Goal: Task Accomplishment & Management: Manage account settings

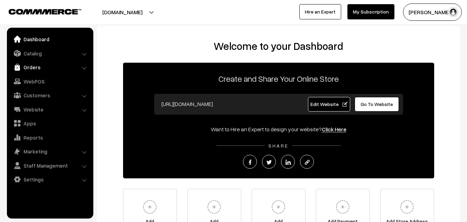
click at [25, 70] on link "Orders" at bounding box center [50, 67] width 82 height 12
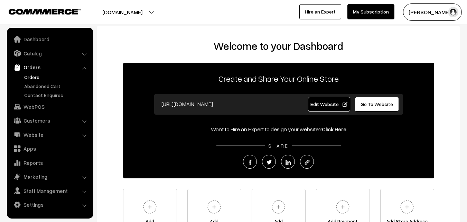
click at [27, 77] on link "Orders" at bounding box center [56, 76] width 68 height 7
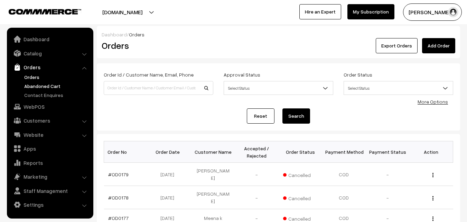
click at [45, 89] on link "Abandoned Cart" at bounding box center [56, 85] width 68 height 7
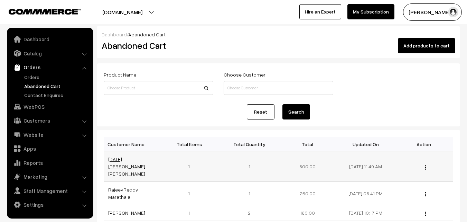
click at [135, 161] on link "Raja Kumar Singh" at bounding box center [126, 166] width 37 height 20
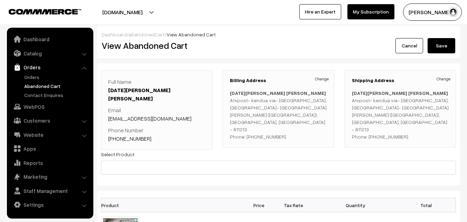
click at [437, 14] on button "[PERSON_NAME]" at bounding box center [432, 11] width 59 height 17
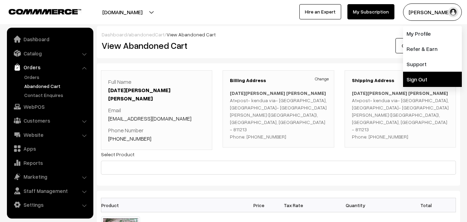
click at [431, 75] on link "Sign Out" at bounding box center [432, 79] width 59 height 15
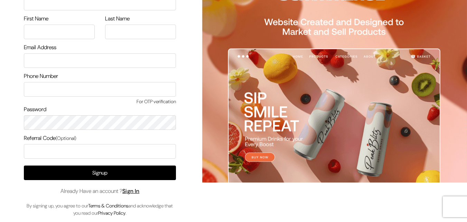
scroll to position [40, 0]
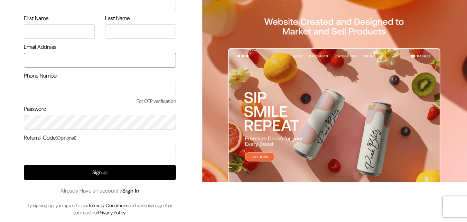
type input "[EMAIL_ADDRESS][DOMAIN_NAME]"
click at [133, 189] on link "Sign In" at bounding box center [130, 190] width 17 height 7
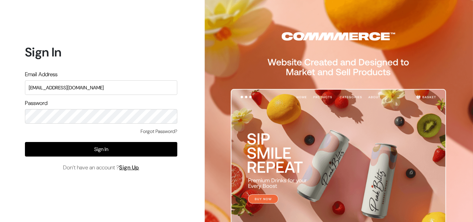
click at [100, 89] on input "[EMAIL_ADDRESS][DOMAIN_NAME]" at bounding box center [101, 87] width 152 height 15
click at [110, 66] on form "Sign In Email Address [EMAIL_ADDRESS][DOMAIN_NAME] Password Forgot Password? Si…" at bounding box center [101, 108] width 152 height 127
drag, startPoint x: 104, startPoint y: 90, endPoint x: 8, endPoint y: 90, distance: 95.5
click at [8, 90] on div "Sign In Email Address uppadasarees999@gmail.com Password Forgot Password? Sign …" at bounding box center [98, 111] width 197 height 222
type input "ksnaturals9@gmail.com"
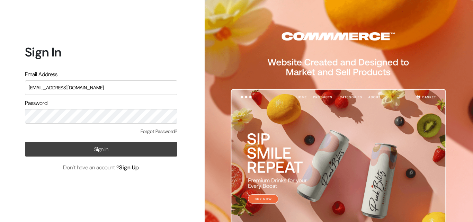
click at [160, 152] on button "Sign In" at bounding box center [101, 149] width 152 height 15
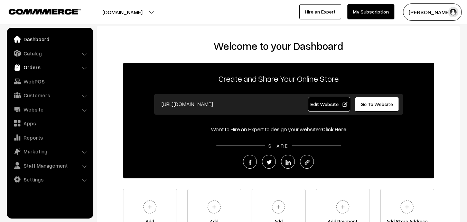
click at [27, 67] on link "Orders" at bounding box center [50, 67] width 82 height 12
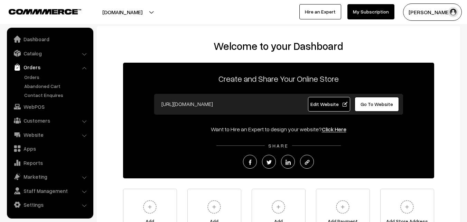
click at [430, 15] on button "[PERSON_NAME]" at bounding box center [432, 11] width 59 height 17
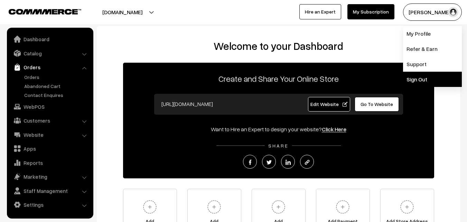
click at [428, 80] on link "Sign Out" at bounding box center [432, 79] width 59 height 15
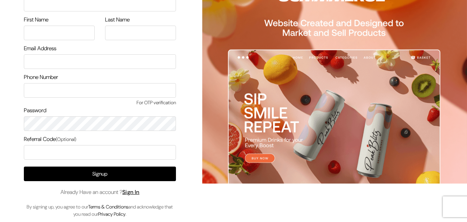
scroll to position [40, 0]
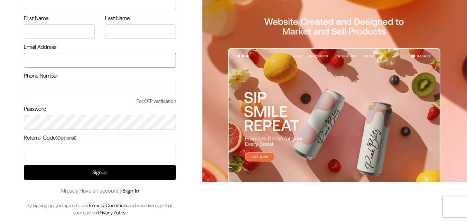
type input "[EMAIL_ADDRESS][DOMAIN_NAME]"
click at [133, 189] on link "Sign In" at bounding box center [130, 190] width 17 height 7
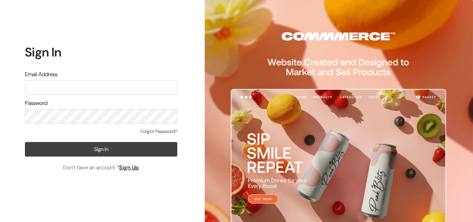
type input "[EMAIL_ADDRESS][DOMAIN_NAME]"
click at [106, 146] on button "Sign In" at bounding box center [101, 149] width 152 height 15
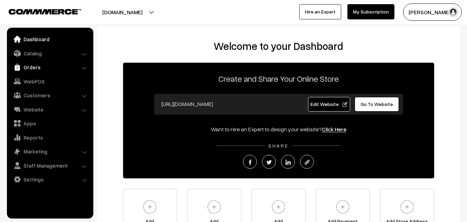
click at [43, 68] on link "Orders" at bounding box center [50, 67] width 82 height 12
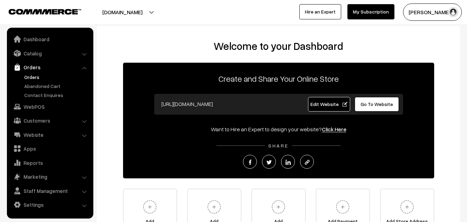
click at [40, 76] on link "Orders" at bounding box center [56, 76] width 68 height 7
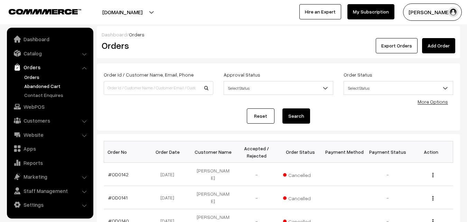
click at [44, 87] on link "Abandoned Cart" at bounding box center [56, 85] width 68 height 7
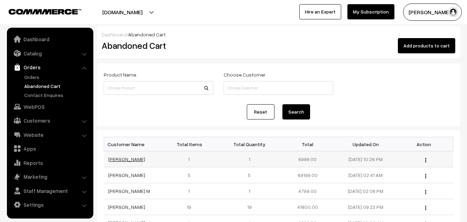
click at [129, 162] on link "Naveen Srikakolapu" at bounding box center [126, 159] width 37 height 6
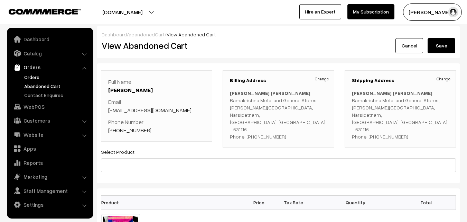
click at [39, 75] on link "Orders" at bounding box center [56, 76] width 68 height 7
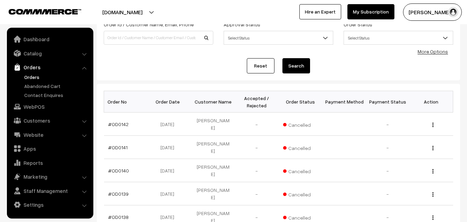
scroll to position [69, 0]
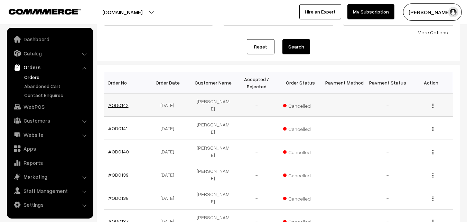
click at [121, 102] on link "#OD0142" at bounding box center [118, 105] width 20 height 6
